Goal: Subscribe to service/newsletter

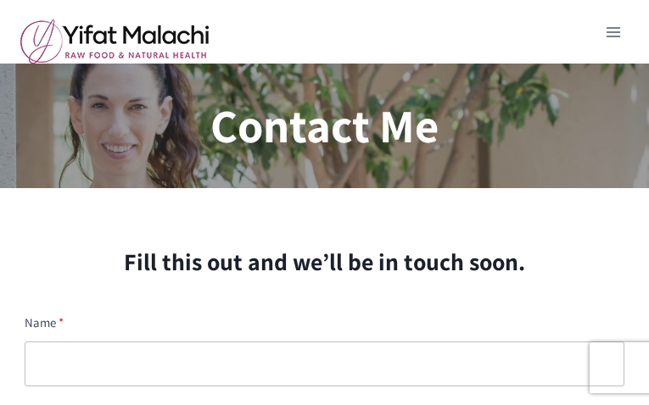
type input "XpfCaDfyeLT"
type input "gejusepuj402@gmail.com"
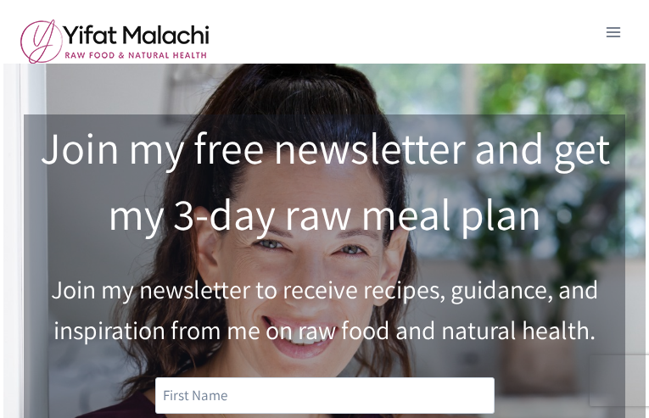
type input "yWKgvBVpGO"
type input "gejusepuj402@gmail.com"
type input "4901VZGOx6DN5Aa1!"
